Goal: Transaction & Acquisition: Purchase product/service

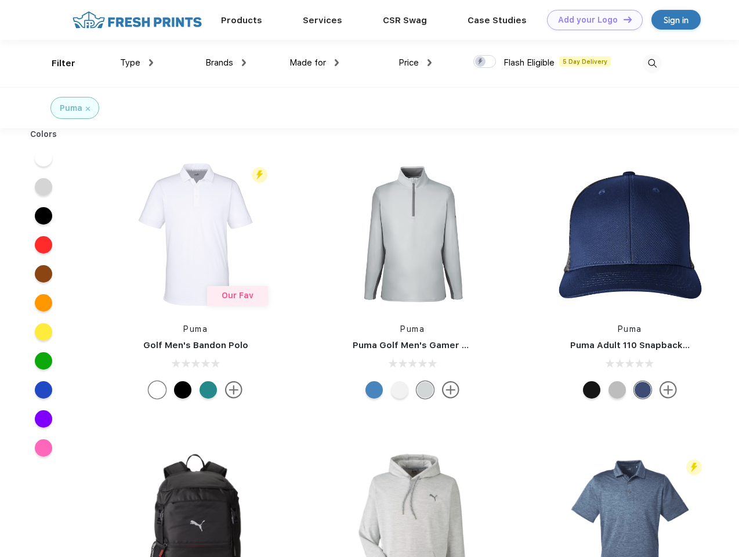
scroll to position [1, 0]
click at [590, 20] on link "Add your Logo Design Tool" at bounding box center [595, 20] width 96 height 20
click at [0, 0] on div "Design Tool" at bounding box center [0, 0] width 0 height 0
click at [622, 19] on link "Add your Logo Design Tool" at bounding box center [595, 20] width 96 height 20
click at [56, 63] on div "Filter" at bounding box center [64, 63] width 24 height 13
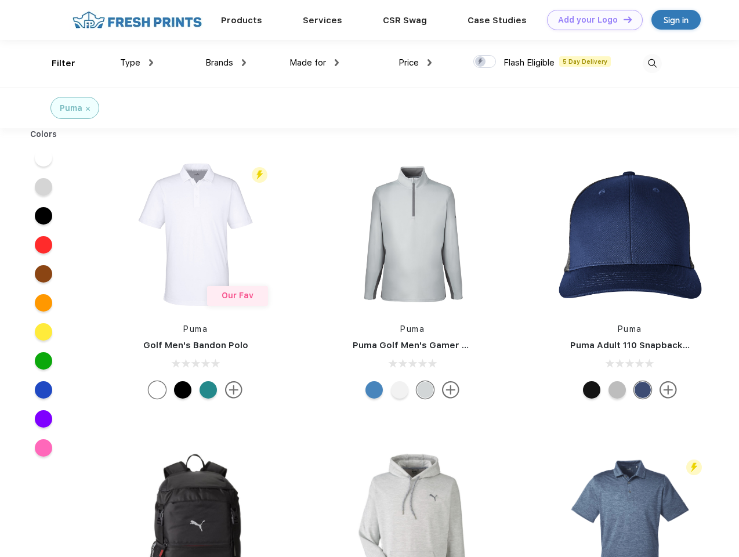
click at [137, 63] on span "Type" at bounding box center [130, 62] width 20 height 10
click at [226, 63] on span "Brands" at bounding box center [219, 62] width 28 height 10
click at [314, 63] on span "Made for" at bounding box center [307, 62] width 37 height 10
click at [415, 63] on span "Price" at bounding box center [408, 62] width 20 height 10
click at [485, 62] on div at bounding box center [484, 61] width 23 height 13
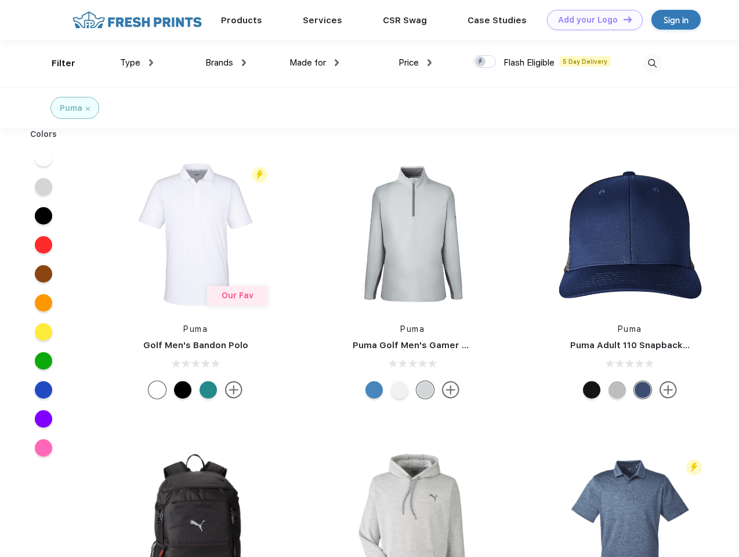
click at [481, 62] on input "checkbox" at bounding box center [477, 59] width 8 height 8
click at [652, 63] on img at bounding box center [652, 63] width 19 height 19
